Goal: Communication & Community: Answer question/provide support

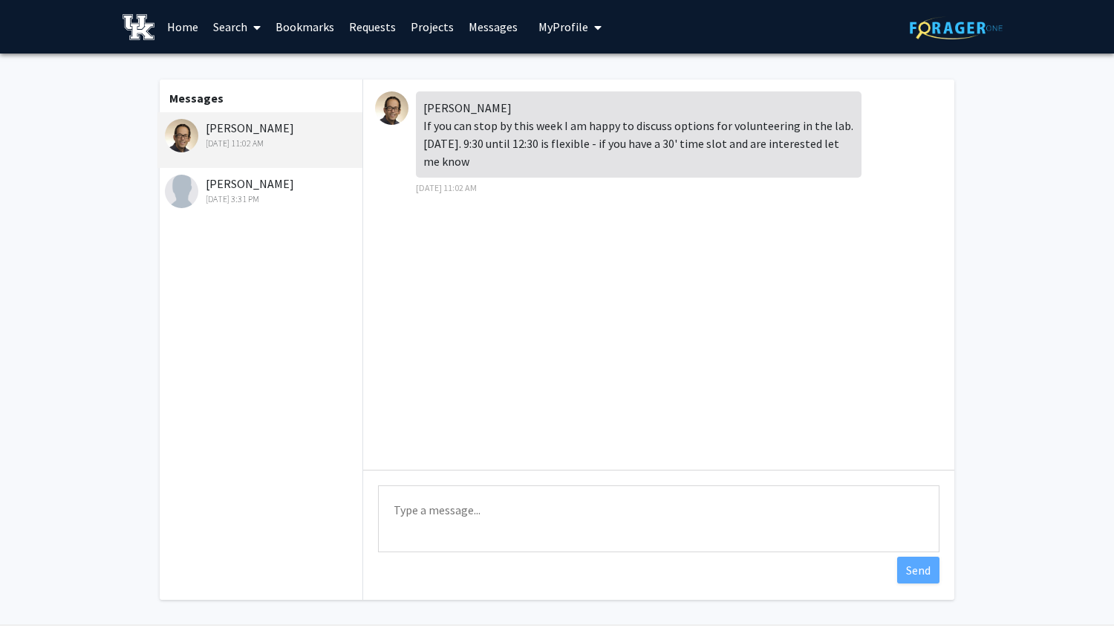
click at [488, 491] on textarea "Type a message" at bounding box center [659, 518] width 562 height 67
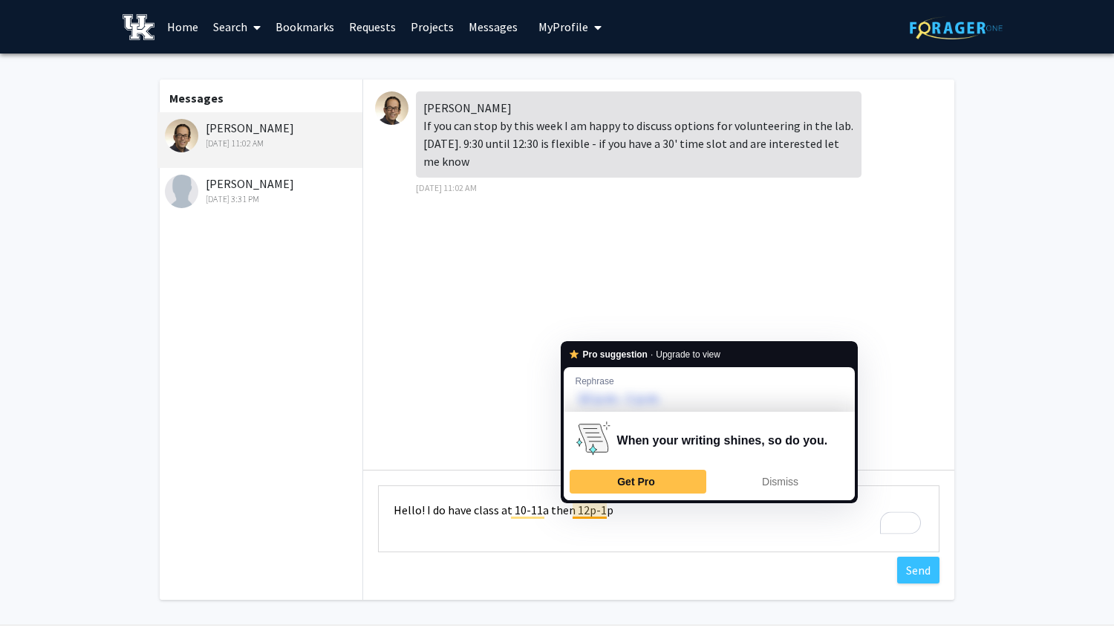
click at [629, 513] on textarea "Hello! I do have class at 10-11a then 12p-1p" at bounding box center [659, 518] width 562 height 67
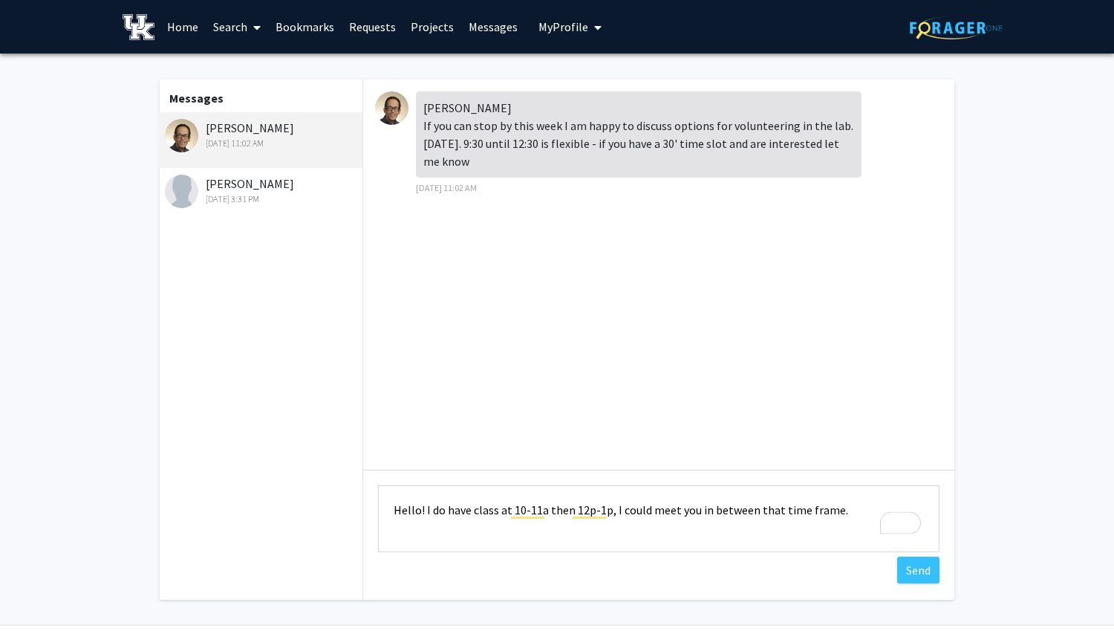
click at [865, 518] on textarea "Hello! I do have class at 10-11a then 12p-1p, I could meet you in between that …" at bounding box center [659, 518] width 562 height 67
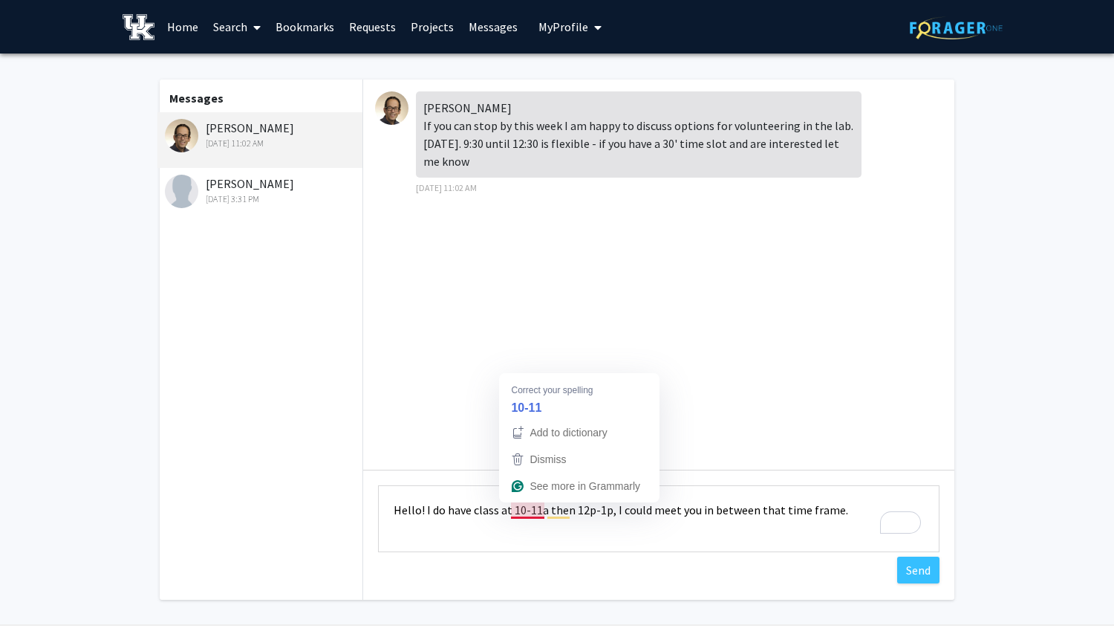
click at [529, 512] on textarea "Hello! I do have class at 10-11a then 12p-1p, I could meet you in between that …" at bounding box center [659, 518] width 562 height 67
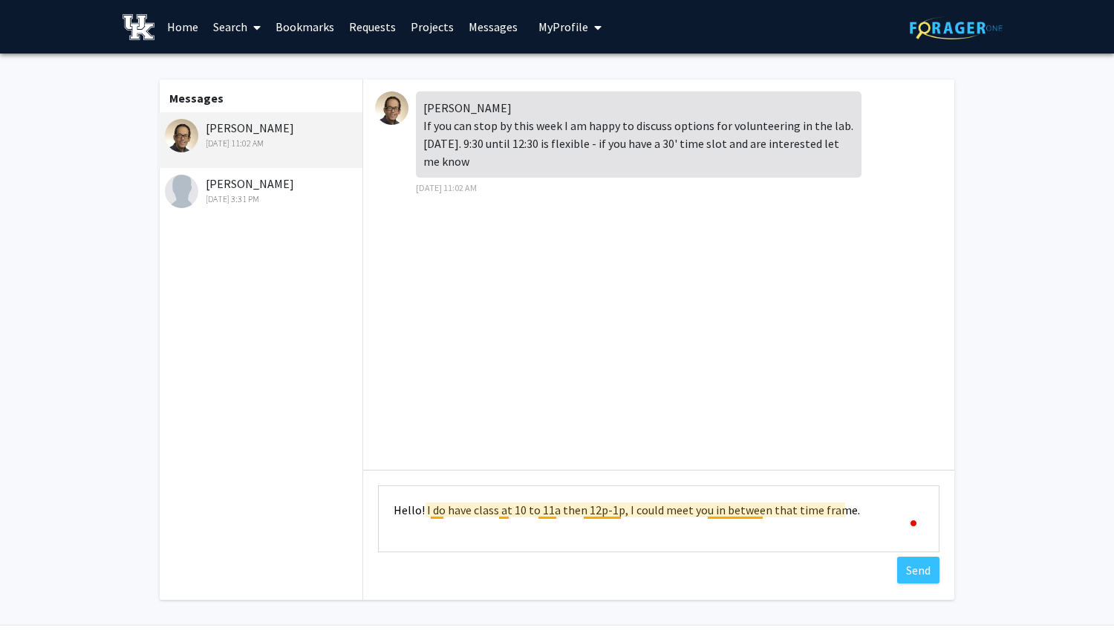
click at [551, 515] on textarea "Hello! I do have class at 10 to 11a then 12p-1p, I could meet you in between th…" at bounding box center [659, 518] width 562 height 67
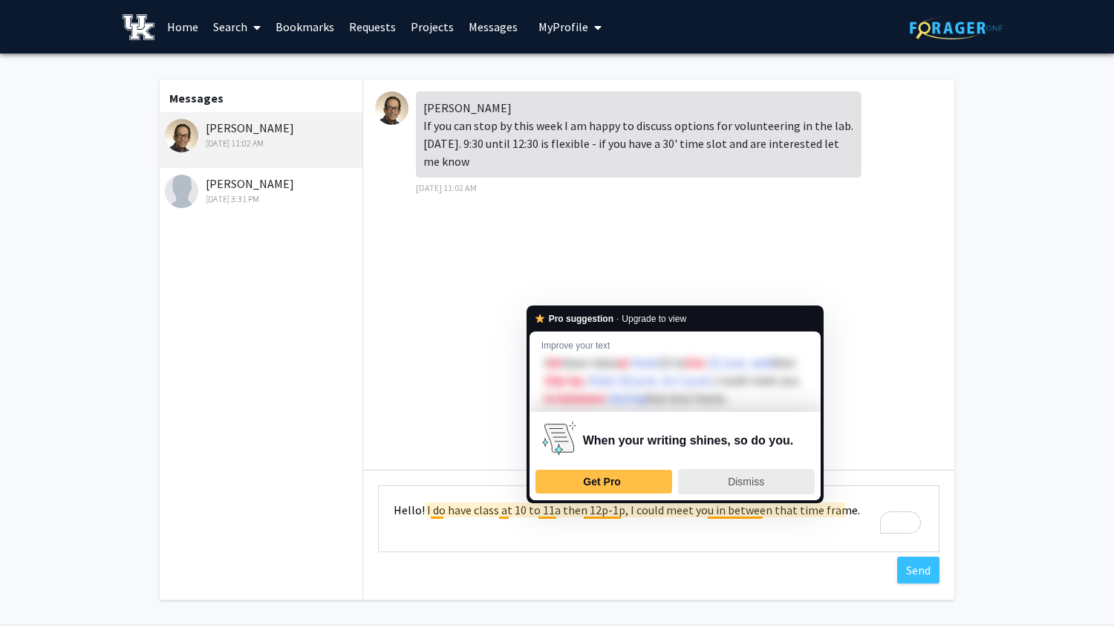
click at [730, 485] on span "Dismiss" at bounding box center [746, 481] width 36 height 12
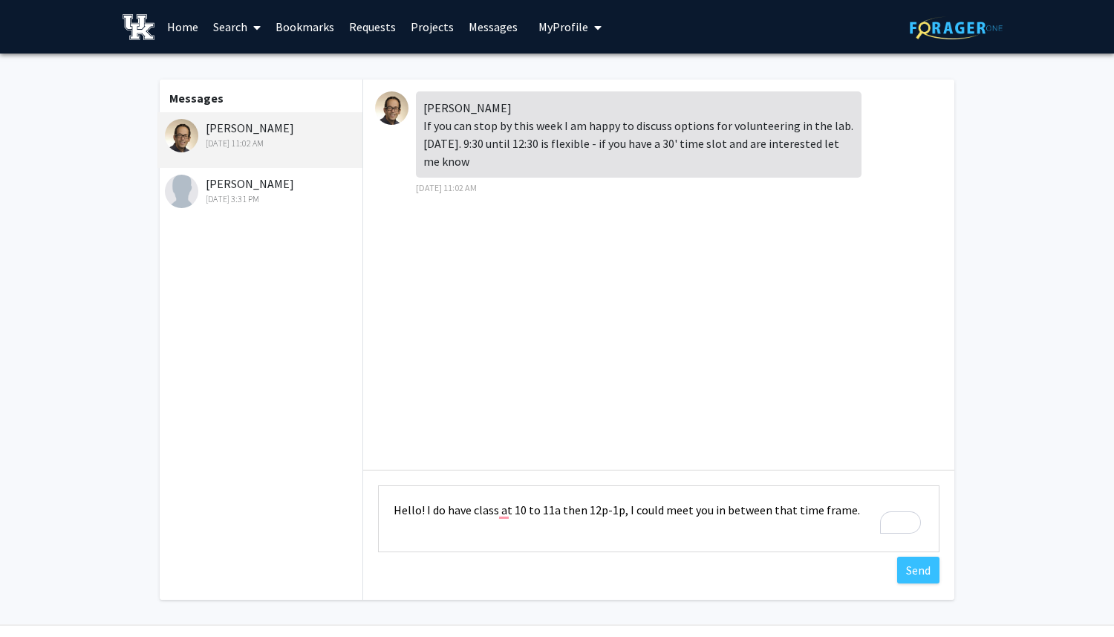
click at [605, 516] on textarea "Hello! I do have class at 10 to 11a then 12p-1p, I could meet you in between th…" at bounding box center [659, 518] width 562 height 67
click at [874, 510] on textarea "Hello! I do have class from 10 to 11a then 12 to 1p, I could meet you in betwee…" at bounding box center [659, 518] width 562 height 67
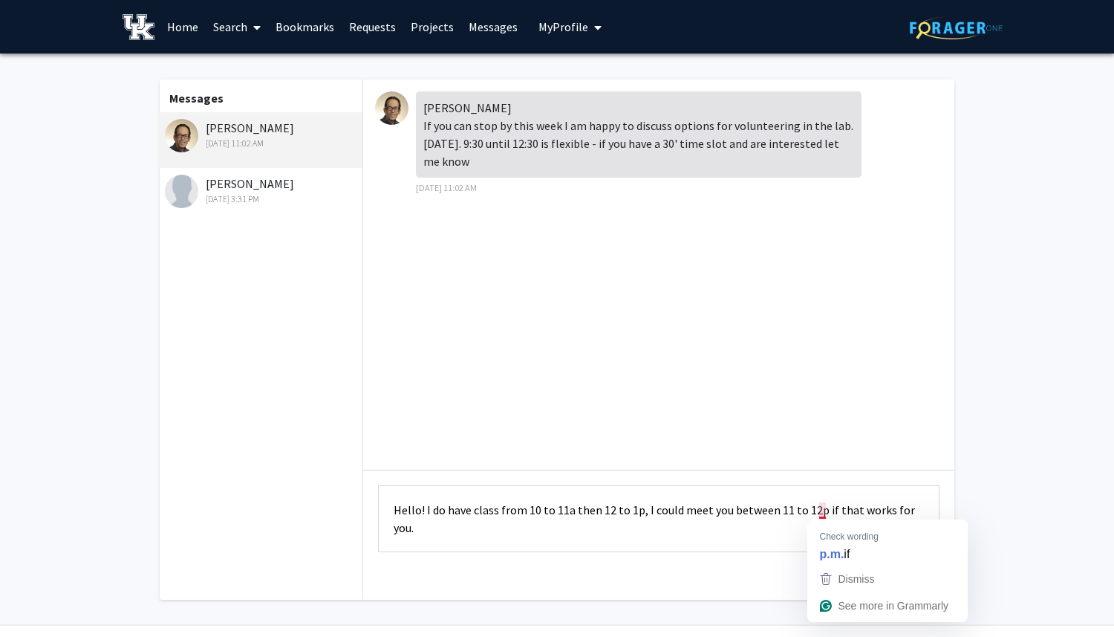
click at [834, 571] on div "Dismiss" at bounding box center [887, 579] width 141 height 22
click at [929, 511] on textarea "Hello! I do have class from 10 to 11a then 12 to 1p, I could meet you between 1…" at bounding box center [659, 518] width 562 height 67
drag, startPoint x: 773, startPoint y: 516, endPoint x: 940, endPoint y: 508, distance: 168.0
click at [940, 508] on div "Type a message Hello! I do have class from 10 to 11a then 12 to 1p, I could mee…" at bounding box center [658, 520] width 591 height 102
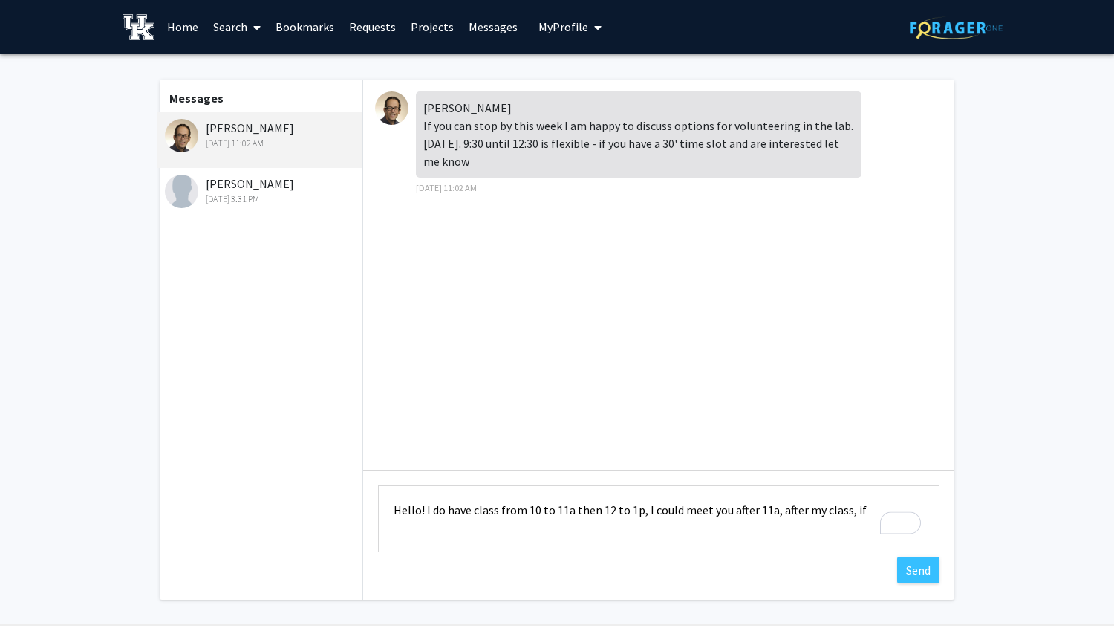
click at [807, 514] on textarea "Hello! I do have class from 10 to 11a then 12 to 1p, I could meet you after 11a…" at bounding box center [659, 518] width 562 height 67
click at [845, 511] on textarea "Hello! I do have class from 10 to 11a then 12 to 1p, I could meet you after 11a…" at bounding box center [659, 518] width 562 height 67
type textarea "Hello! I do have class from 10 to 11a then 12 to 1p, I could meet you after 11a…"
click at [920, 568] on button "Send" at bounding box center [918, 569] width 42 height 27
